Goal: Navigation & Orientation: Understand site structure

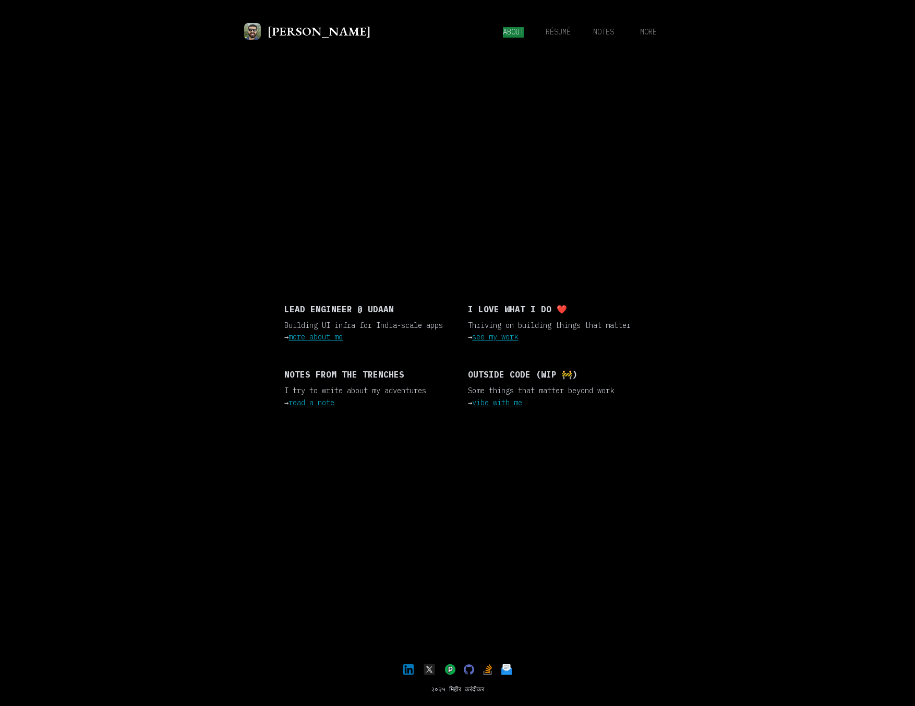
click at [506, 30] on span "about" at bounding box center [513, 32] width 21 height 10
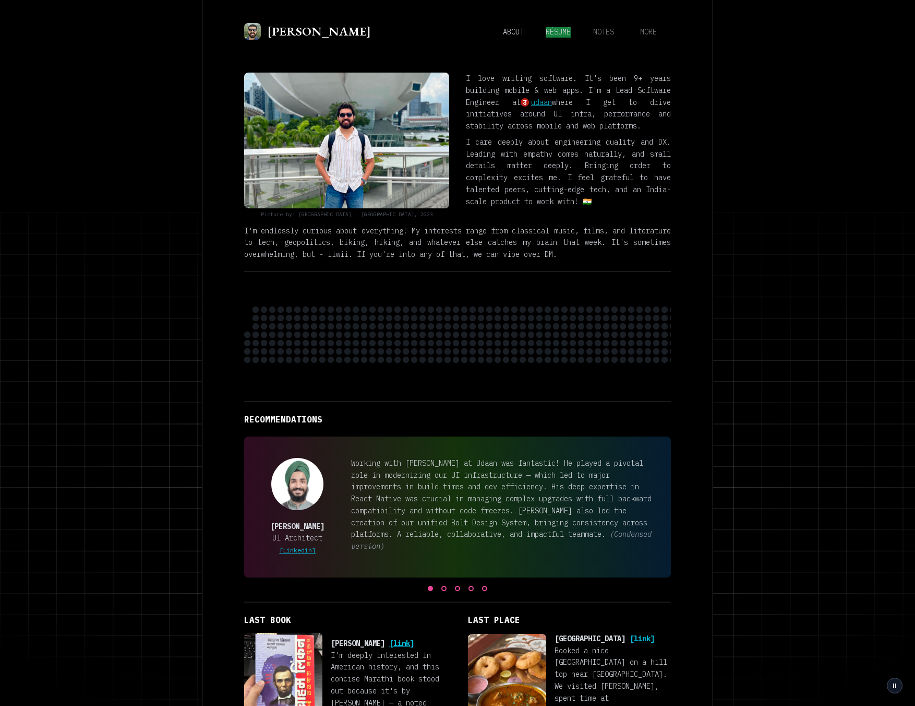
click at [548, 32] on span "résumé" at bounding box center [558, 32] width 25 height 10
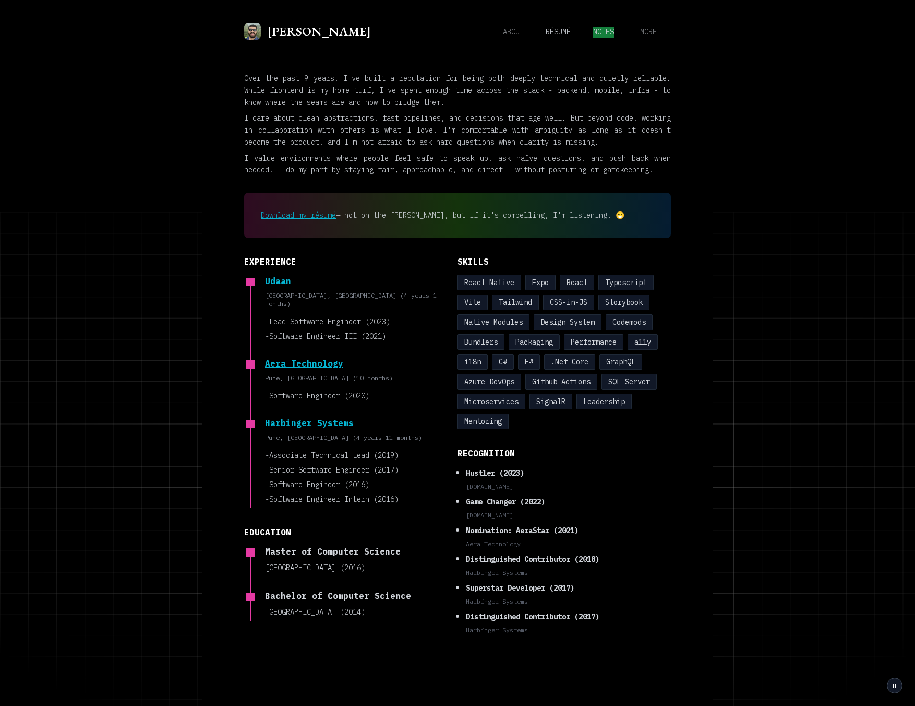
click at [600, 35] on span "notes" at bounding box center [603, 32] width 21 height 10
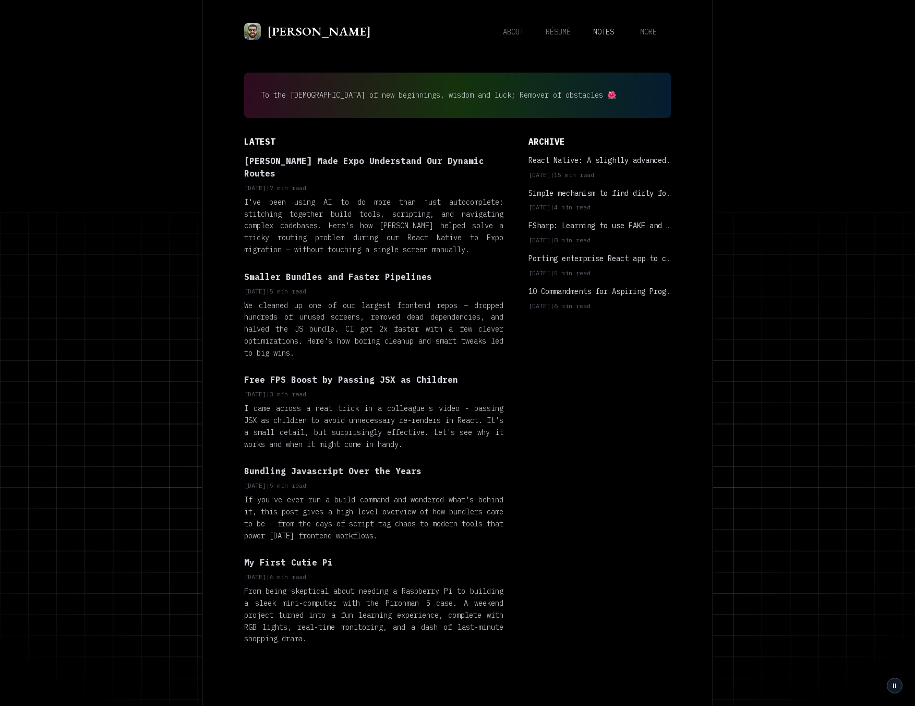
click at [637, 38] on div "[PERSON_NAME] about résumé notes more" at bounding box center [457, 31] width 427 height 20
click at [649, 27] on span "more" at bounding box center [648, 32] width 17 height 10
